Goal: Information Seeking & Learning: Find specific fact

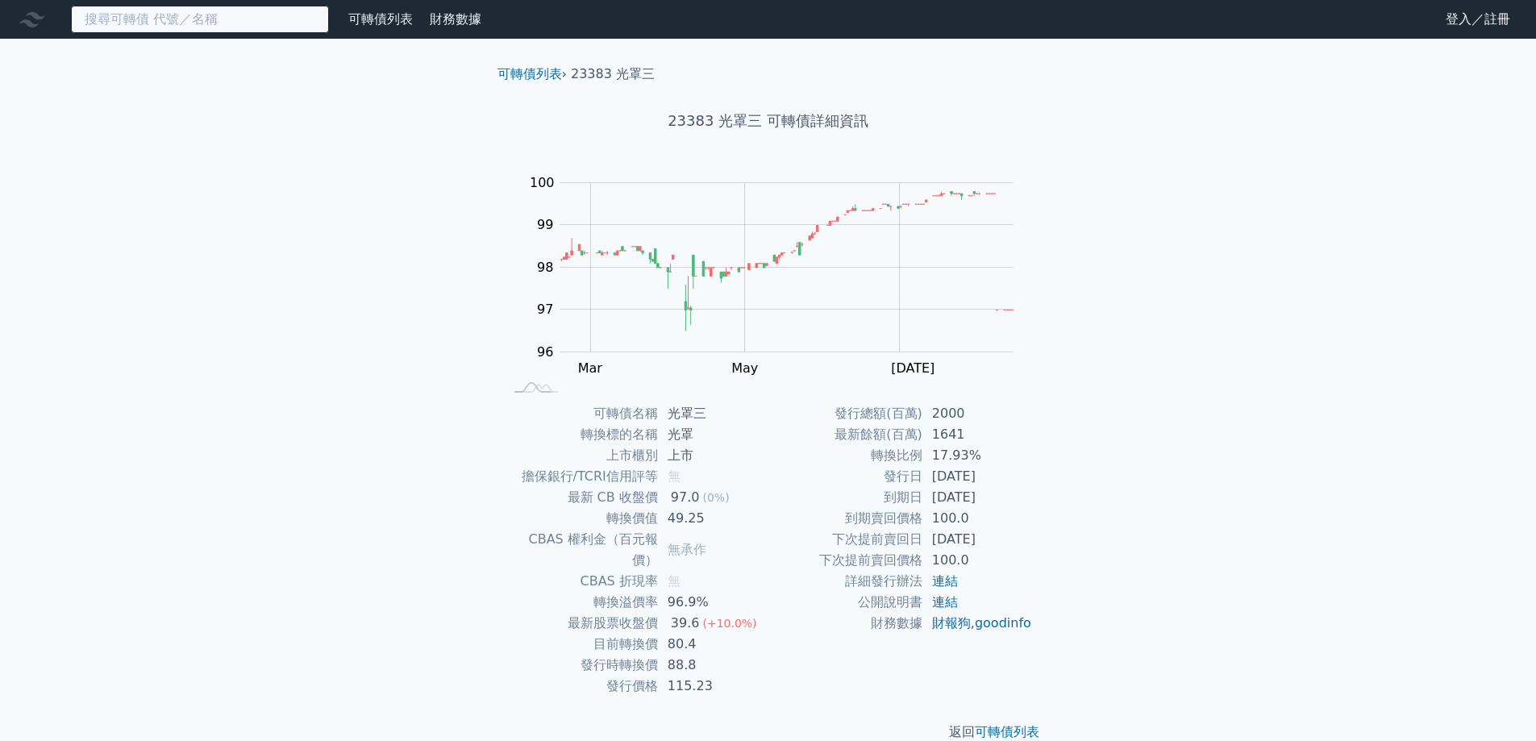
click at [269, 20] on input at bounding box center [200, 19] width 258 height 27
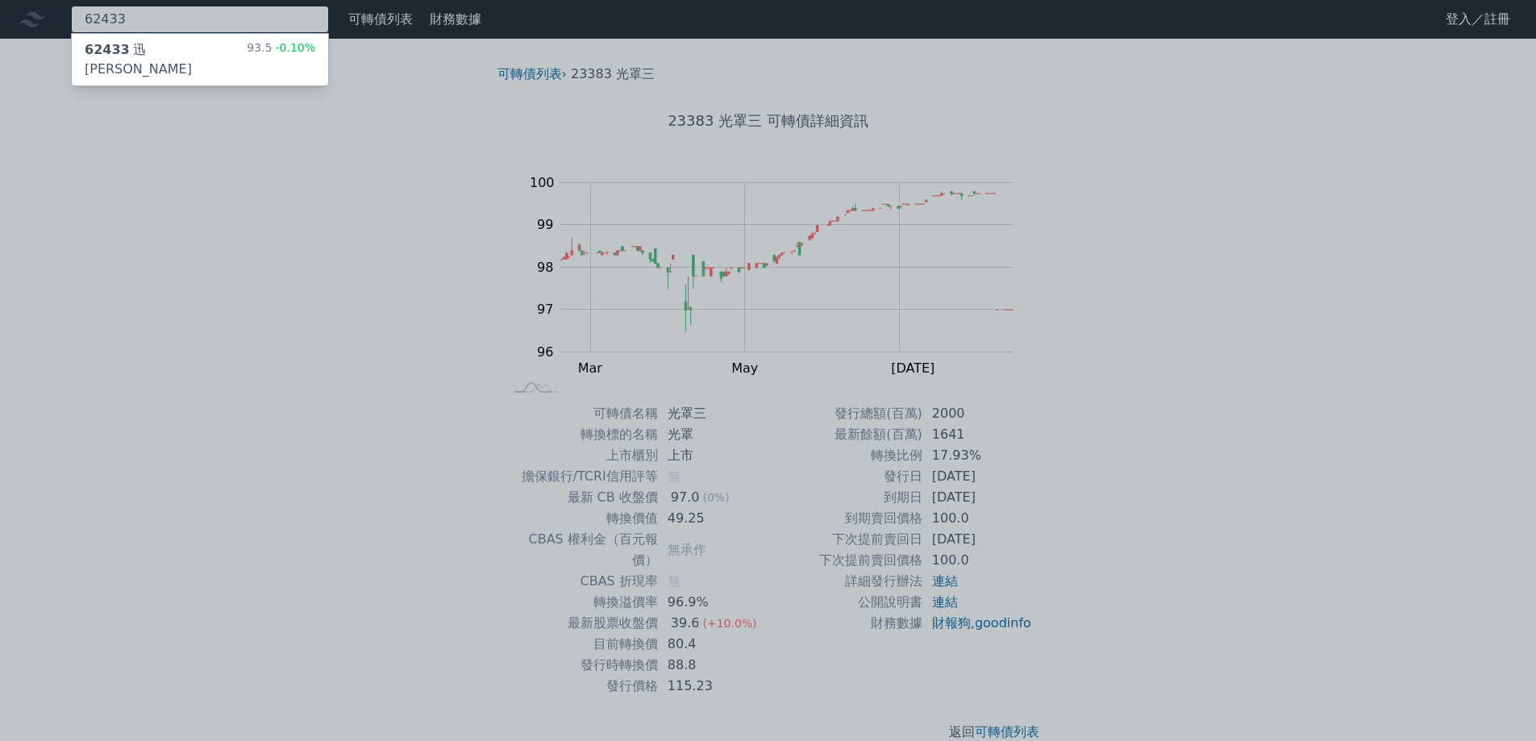
type input "62433"
click at [194, 56] on div "62433 迅杰三 93.5 -0.10%" at bounding box center [200, 60] width 256 height 52
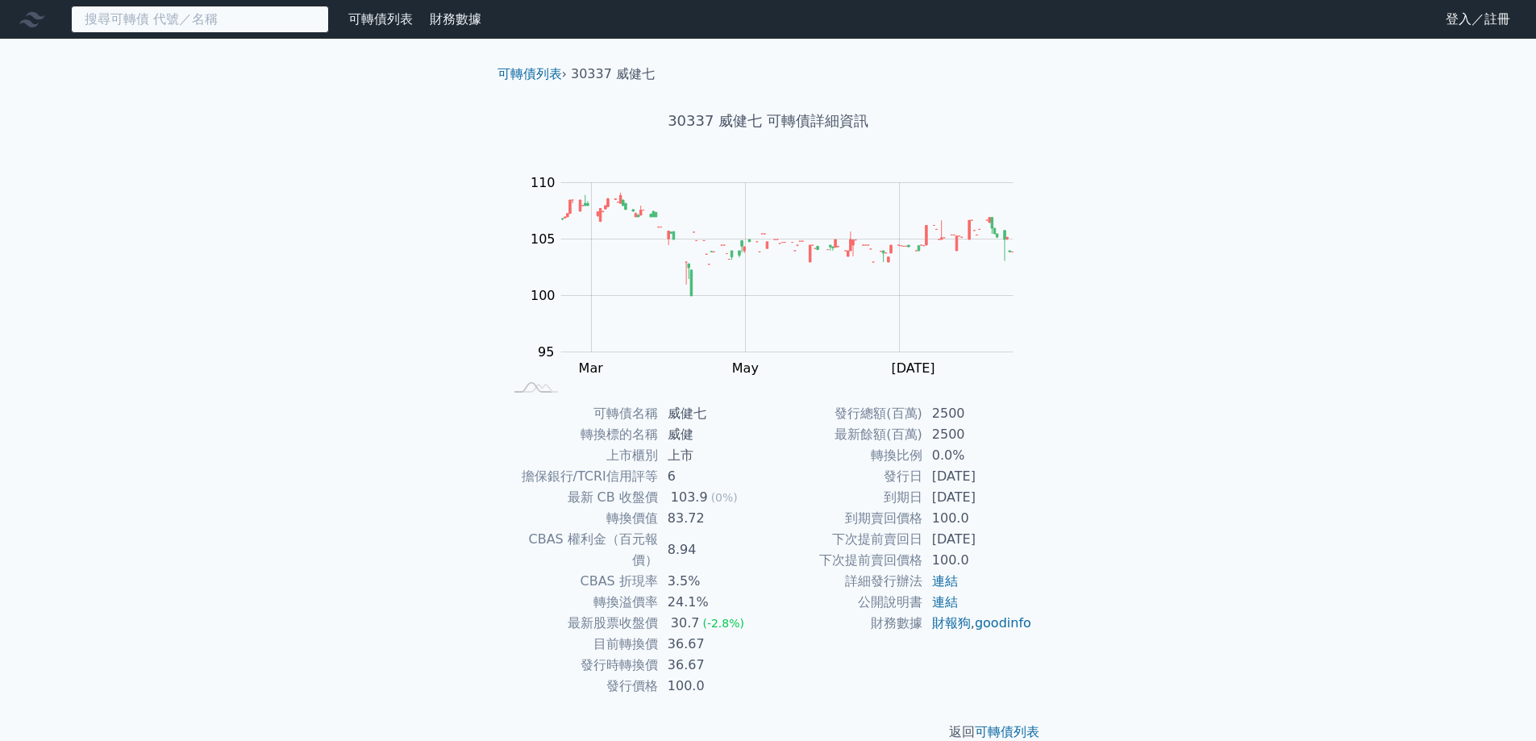
click at [231, 20] on input at bounding box center [200, 19] width 258 height 27
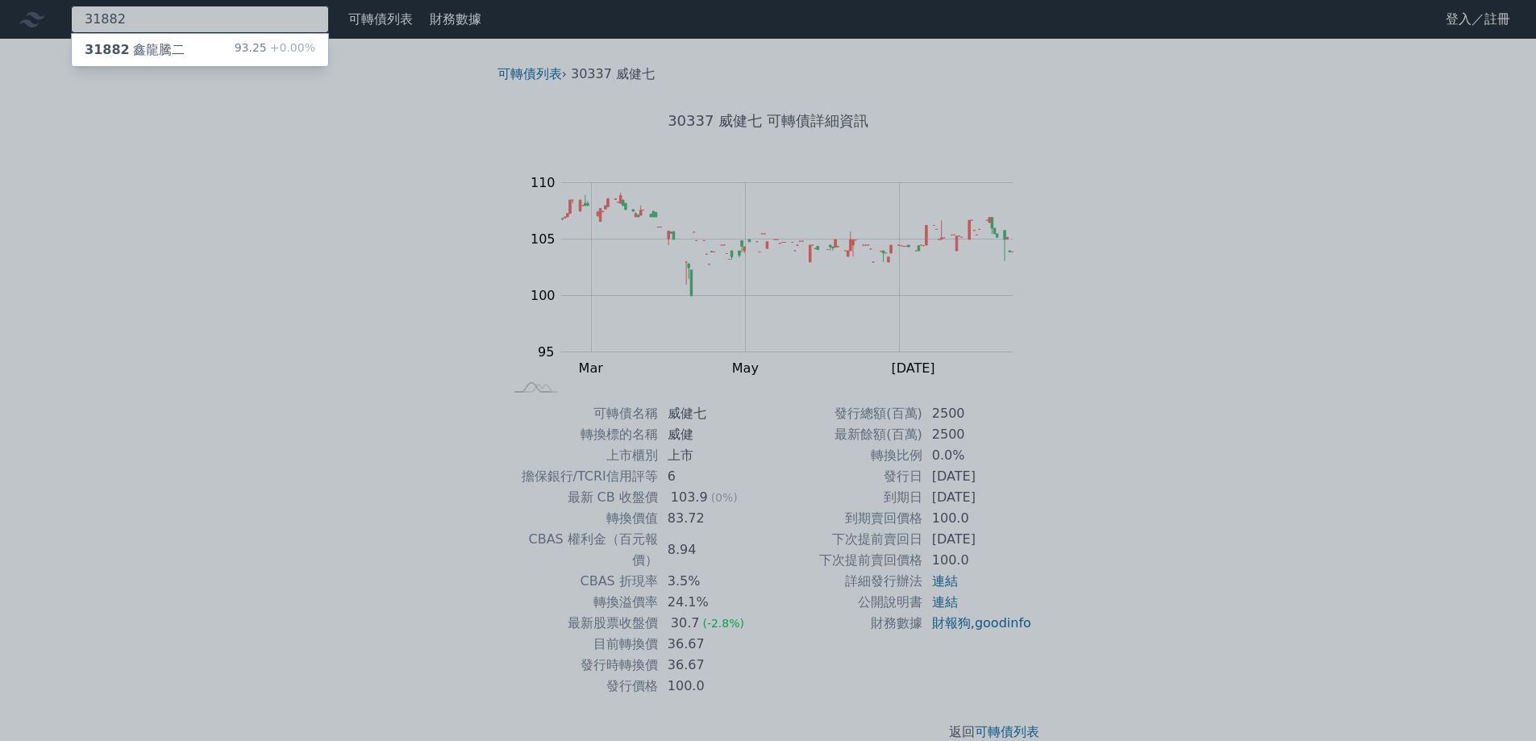
type input "31882"
click at [223, 36] on div "31882 鑫龍騰二 93.25 +0.00%" at bounding box center [200, 50] width 256 height 32
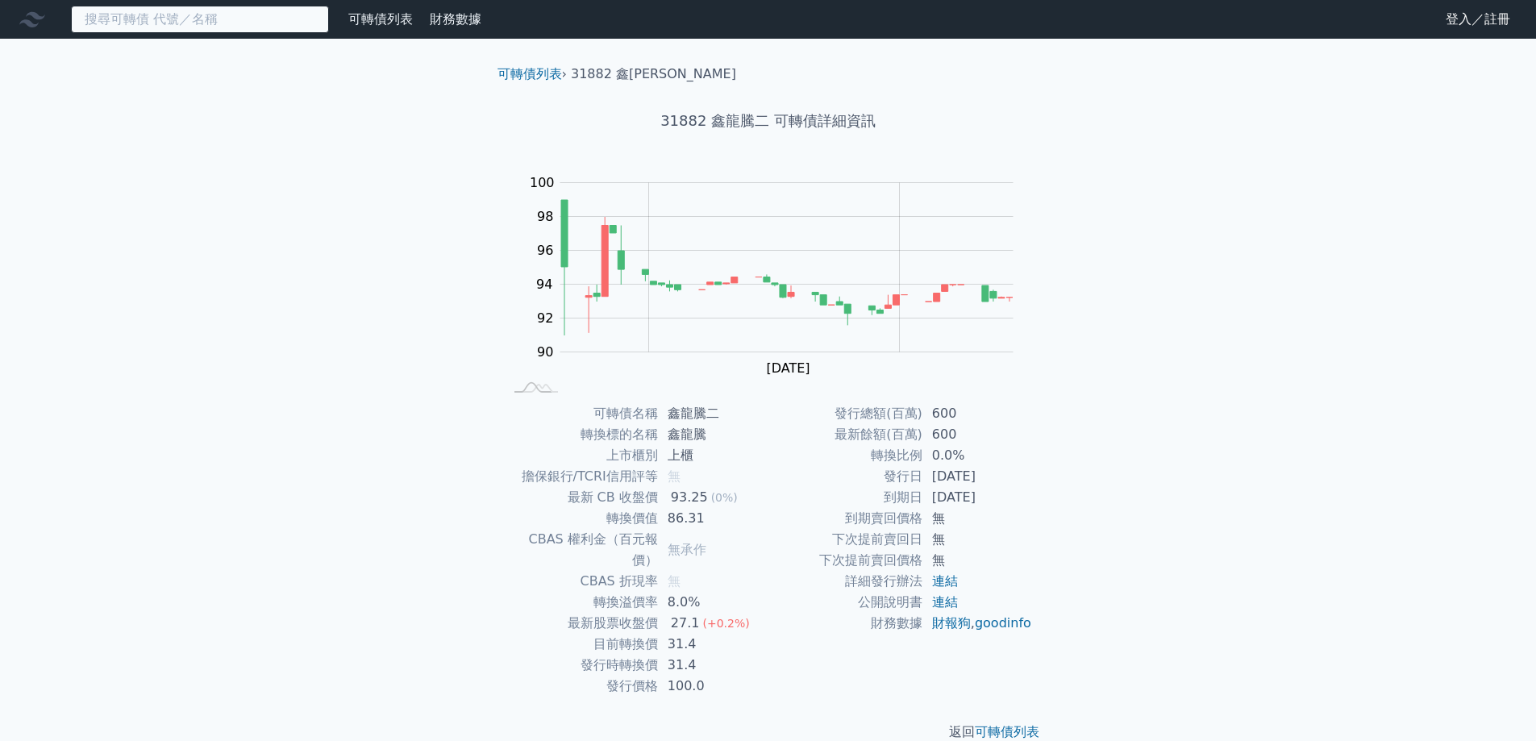
click at [238, 26] on input at bounding box center [200, 19] width 258 height 27
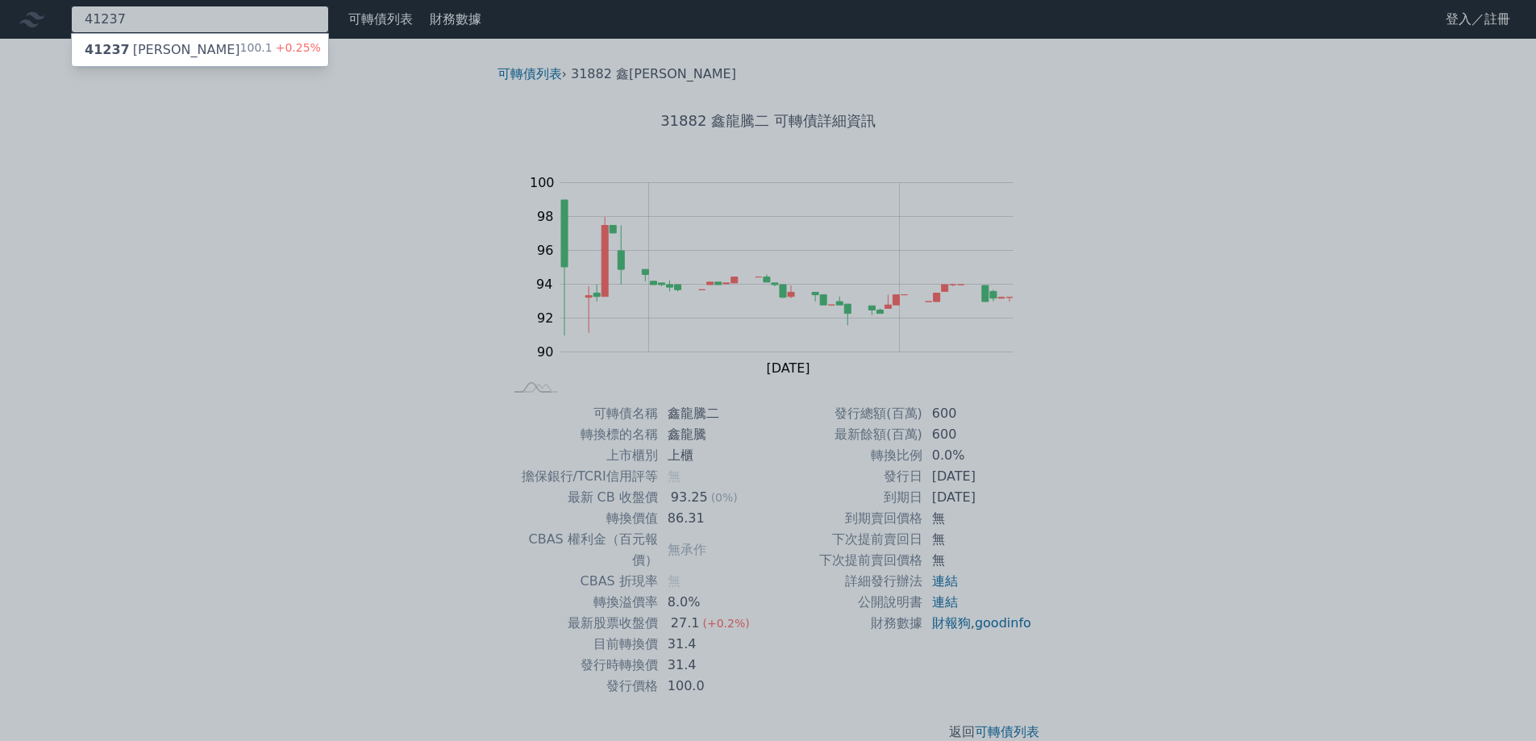
type input "41237"
click at [228, 40] on div "41237 晟德七 100.1 +0.25%" at bounding box center [200, 50] width 256 height 32
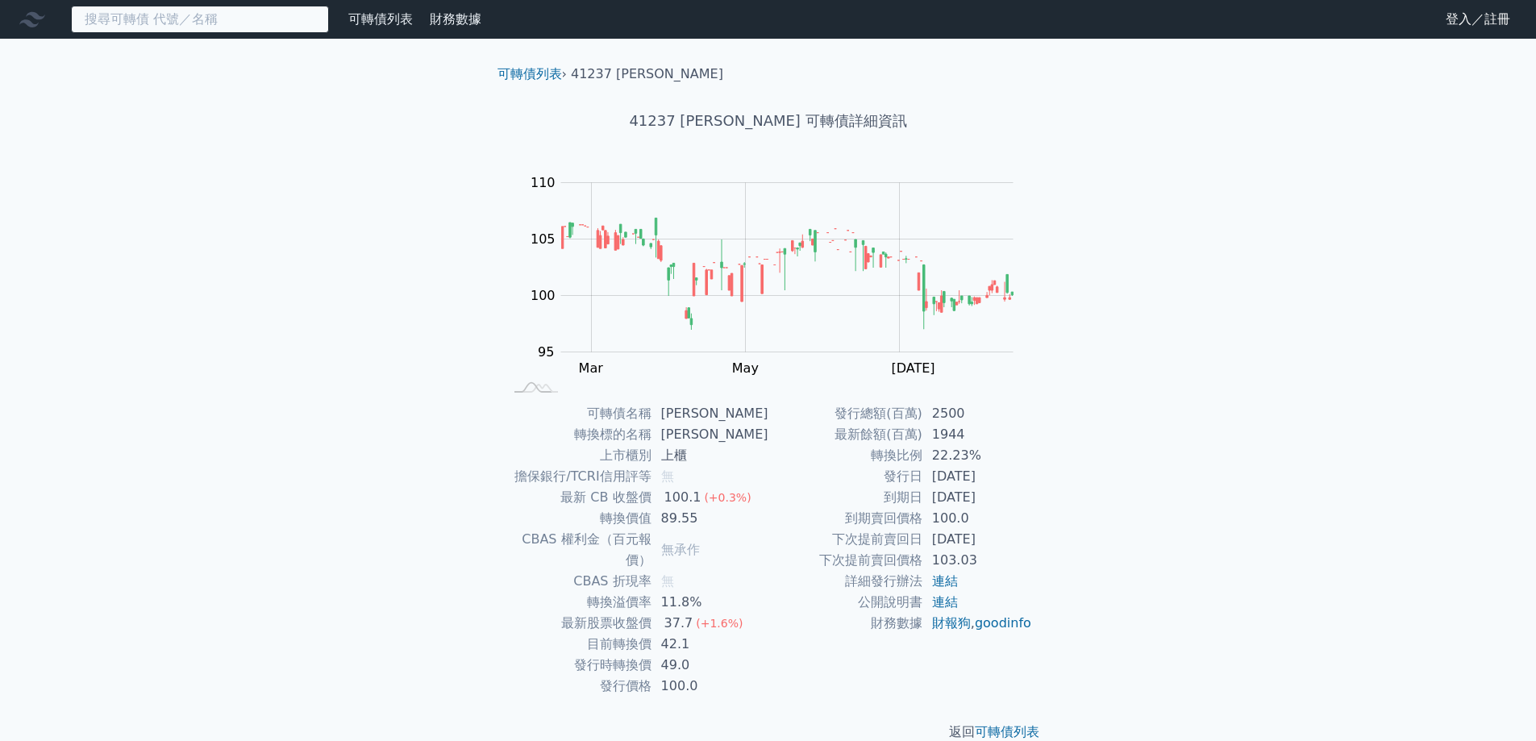
click at [244, 30] on input at bounding box center [200, 19] width 258 height 27
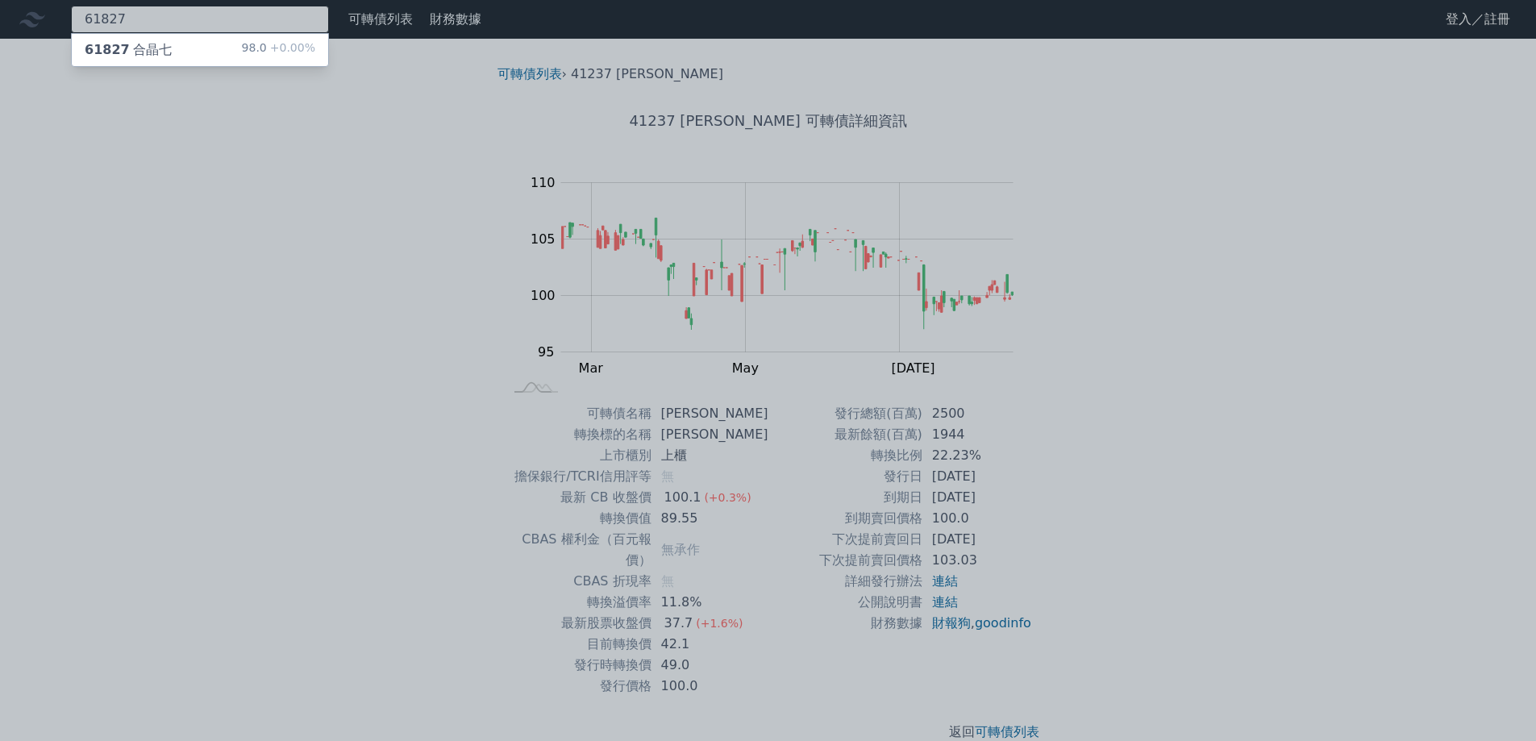
type input "61827"
click at [222, 45] on div "61827 合晶七 98.0 +0.00%" at bounding box center [200, 50] width 256 height 32
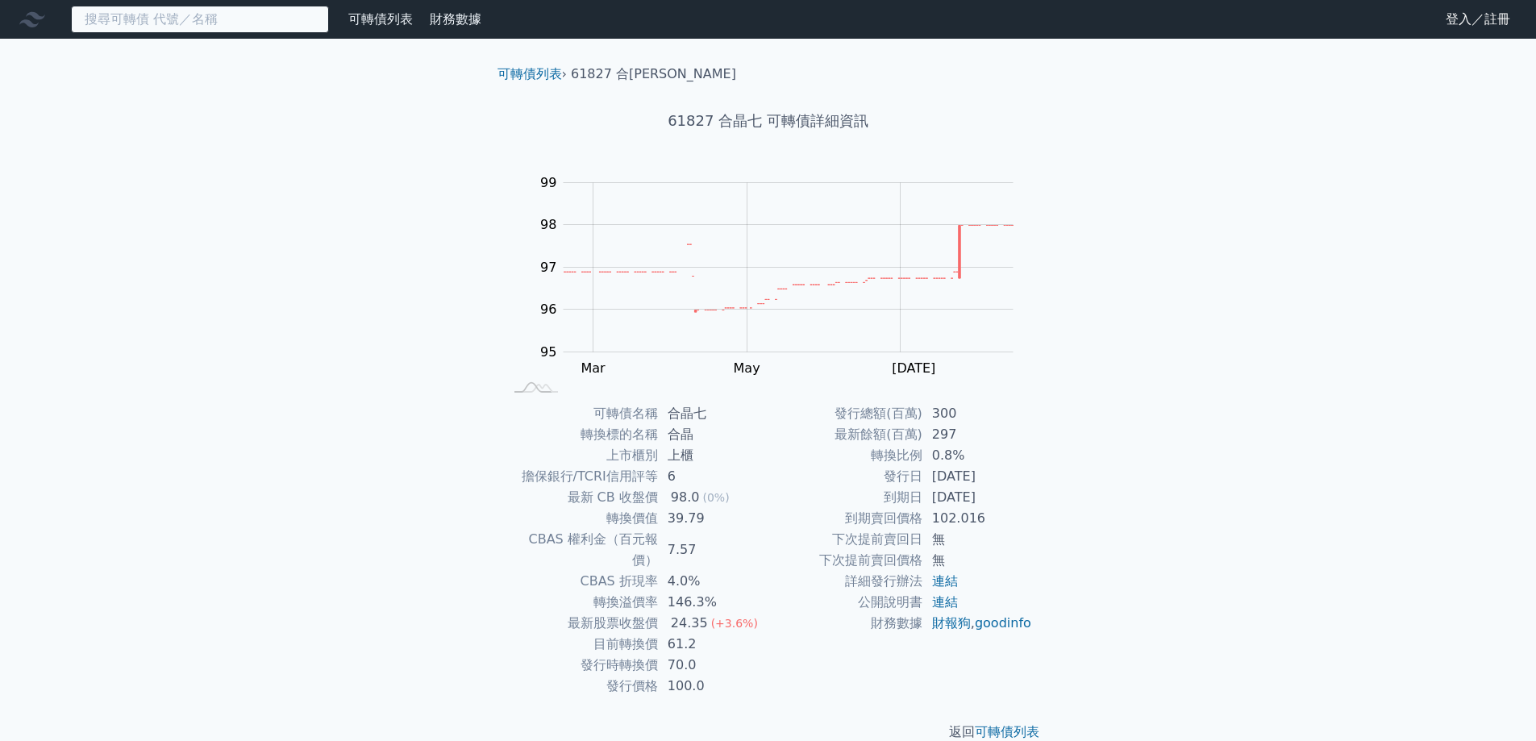
click at [262, 27] on input at bounding box center [200, 19] width 258 height 27
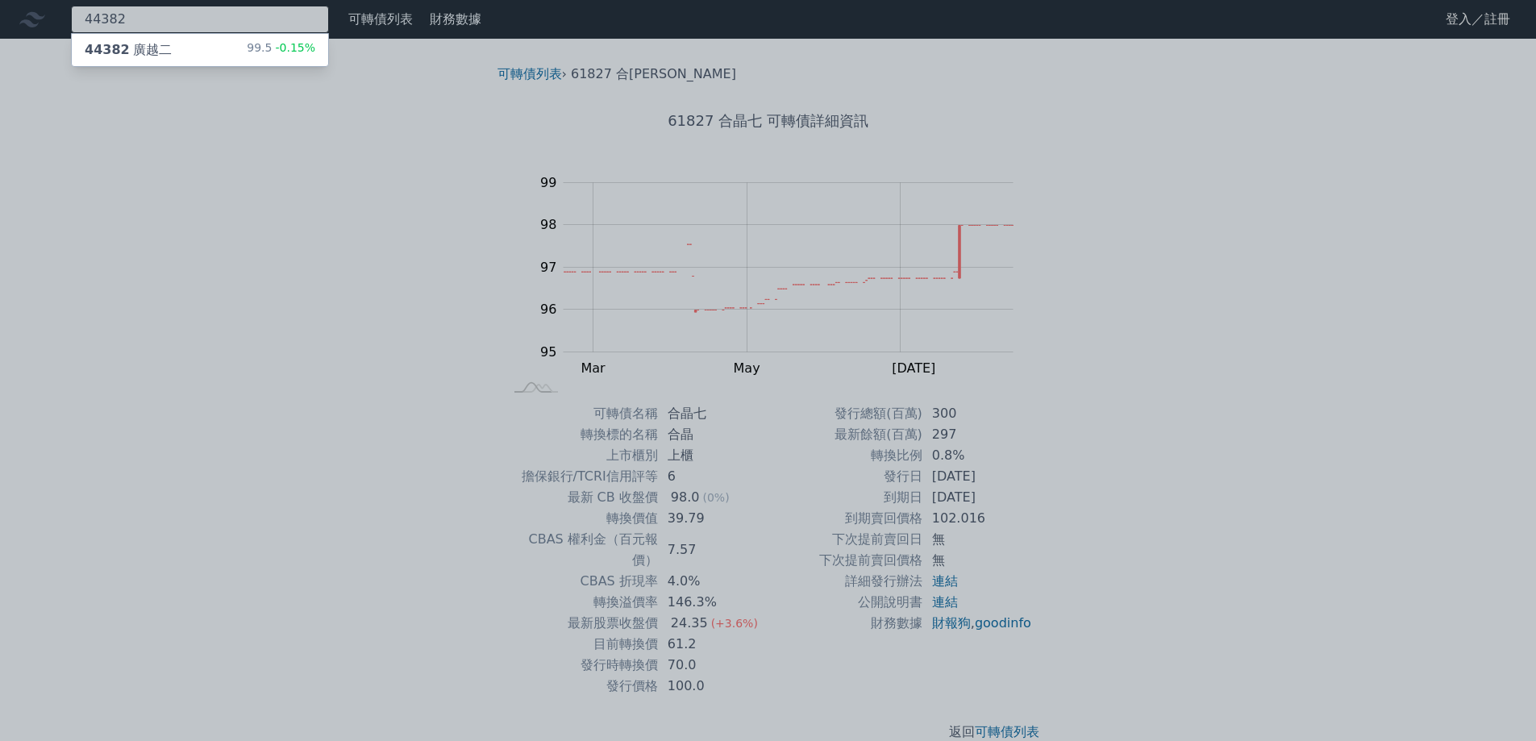
type input "44382"
click at [235, 52] on div "44382 廣越二 99.5 -0.15%" at bounding box center [200, 50] width 256 height 32
